Goal: Task Accomplishment & Management: Complete application form

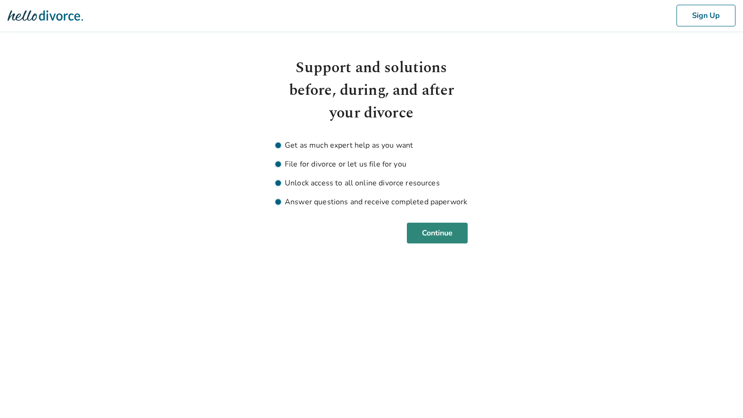
click at [437, 234] on button "Continue" at bounding box center [437, 233] width 61 height 21
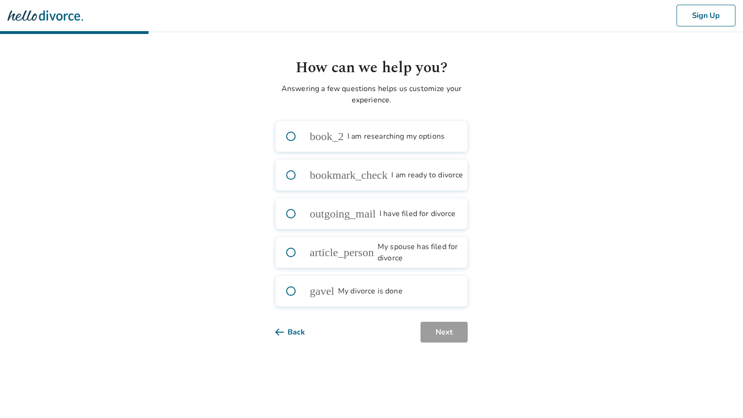
click at [382, 142] on label "book_2 I am researching my options" at bounding box center [371, 136] width 192 height 31
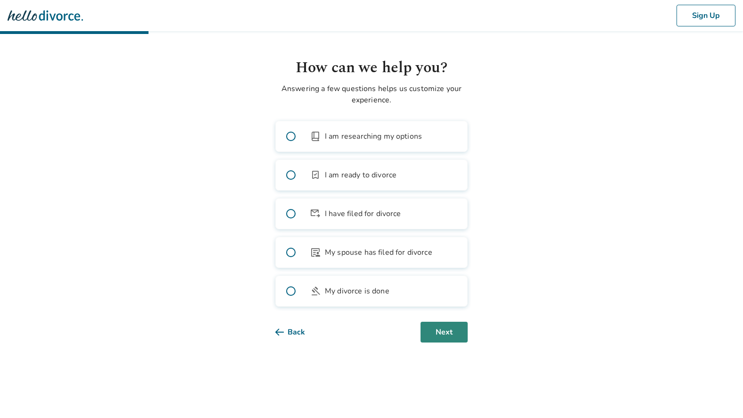
click at [449, 335] on button "Next" at bounding box center [444, 332] width 47 height 21
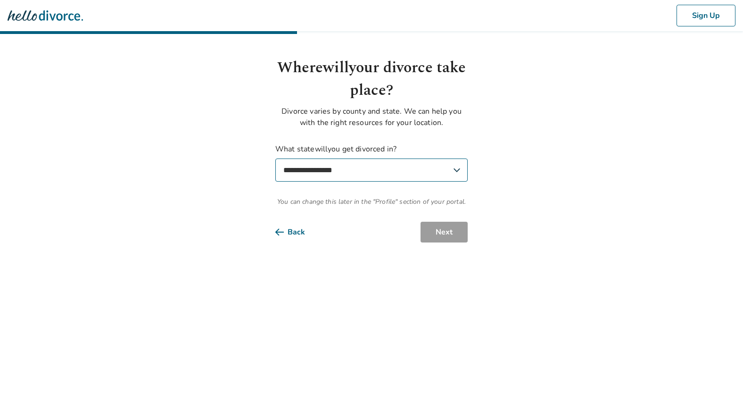
select select "**"
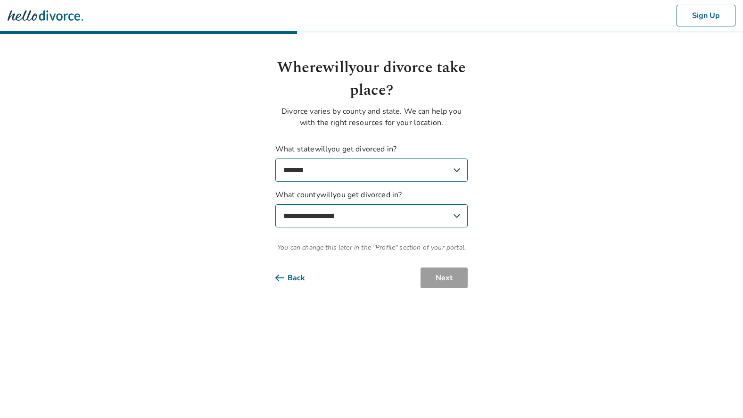
select select "**********"
click at [443, 273] on button "Next" at bounding box center [444, 277] width 47 height 21
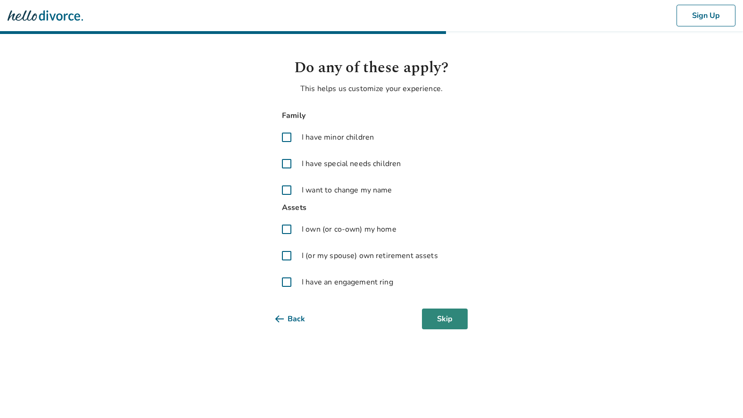
click at [445, 319] on button "Skip" at bounding box center [445, 318] width 46 height 21
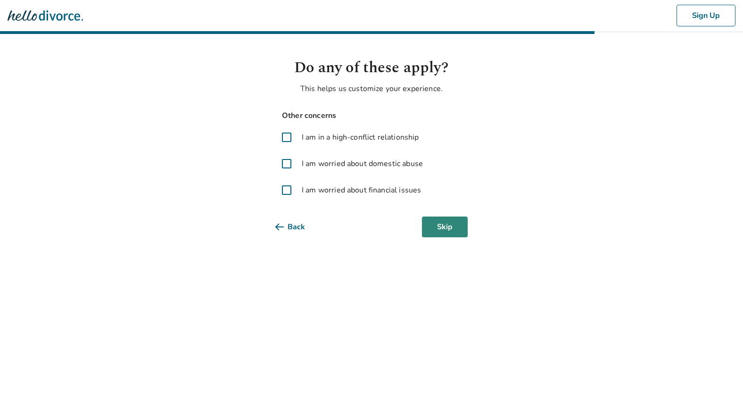
click at [439, 227] on button "Skip" at bounding box center [445, 226] width 46 height 21
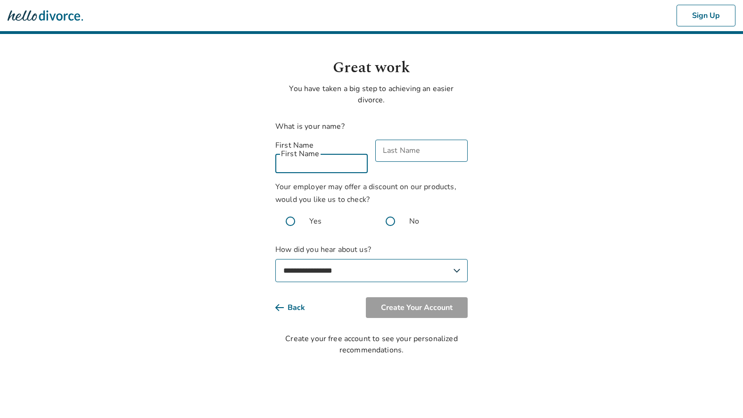
drag, startPoint x: 314, startPoint y: 144, endPoint x: 428, endPoint y: 280, distance: 176.7
click at [314, 144] on div "First Name First Name" at bounding box center [321, 156] width 92 height 33
type input "*"
click at [404, 149] on div "Last Name Last Name" at bounding box center [421, 156] width 92 height 33
type input "*"
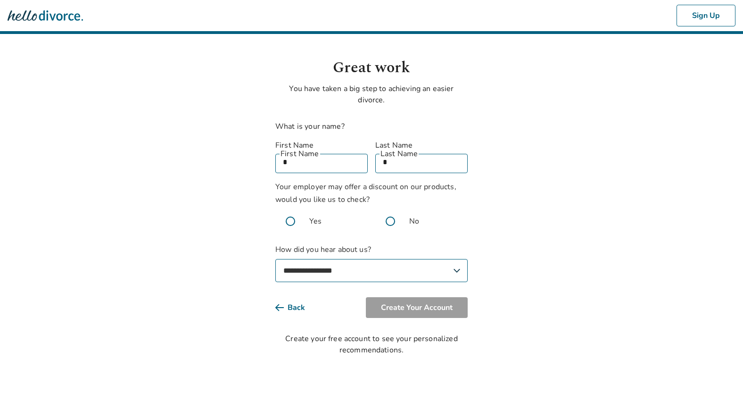
click at [291, 210] on span at bounding box center [290, 221] width 30 height 30
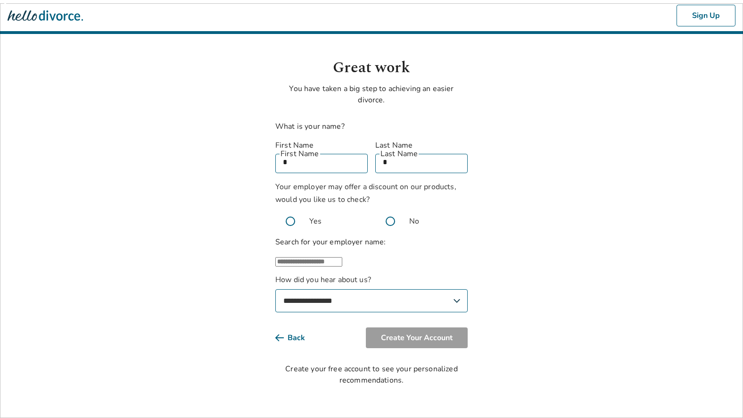
click at [390, 211] on span at bounding box center [390, 221] width 30 height 30
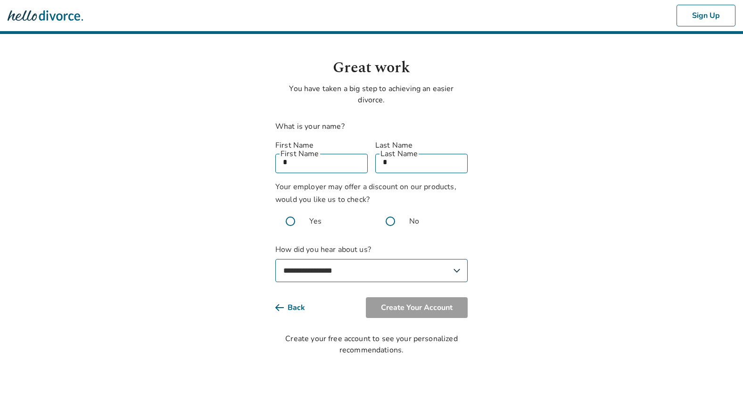
select select "**********"
click at [437, 301] on button "Create Your Account" at bounding box center [417, 307] width 102 height 21
